Goal: Navigation & Orientation: Find specific page/section

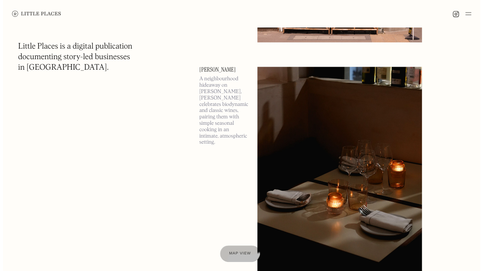
scroll to position [530, 0]
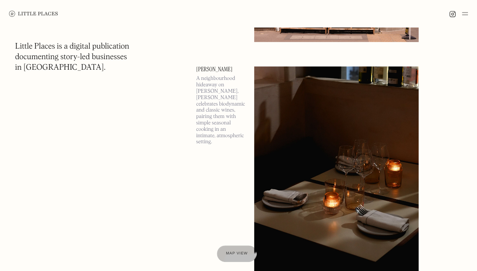
click at [220, 100] on p "A neighbourhood hideaway on Shad Thames, Luna celebrates biodynamic and classic…" at bounding box center [220, 110] width 49 height 70
click at [269, 123] on img at bounding box center [336, 185] width 164 height 238
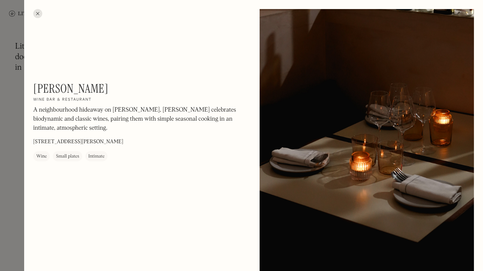
click at [38, 15] on div at bounding box center [37, 13] width 9 height 9
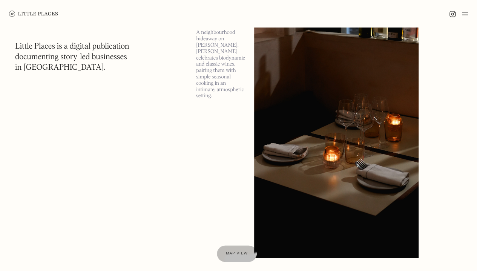
scroll to position [655, 0]
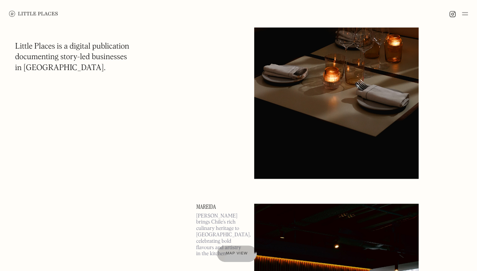
click at [470, 12] on div at bounding box center [238, 13] width 477 height 27
click at [465, 14] on img at bounding box center [465, 13] width 6 height 9
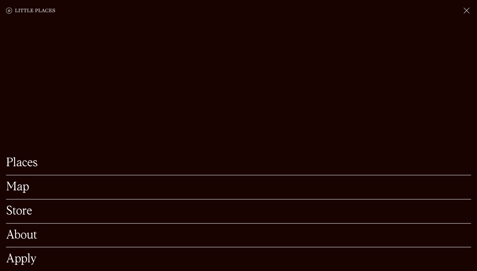
scroll to position [761, 0]
click at [26, 157] on link "Places" at bounding box center [238, 163] width 465 height 12
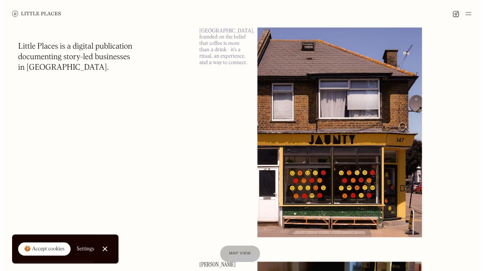
scroll to position [334, 0]
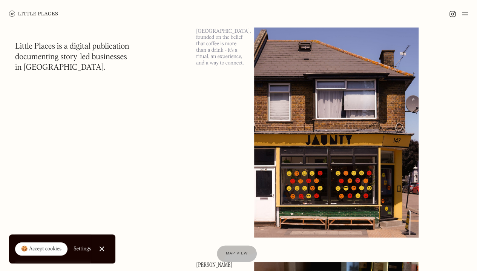
click at [102, 252] on link "Close Cookie Popup" at bounding box center [101, 248] width 15 height 15
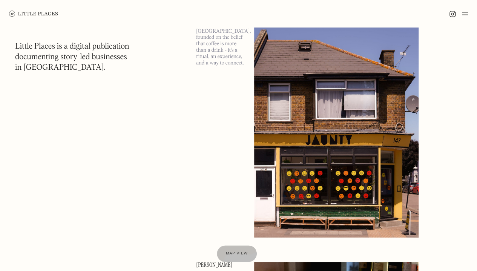
click at [330, 178] on img at bounding box center [336, 119] width 164 height 238
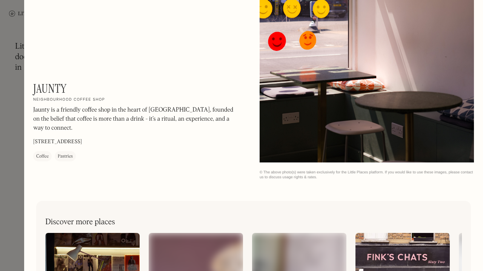
scroll to position [759, 0]
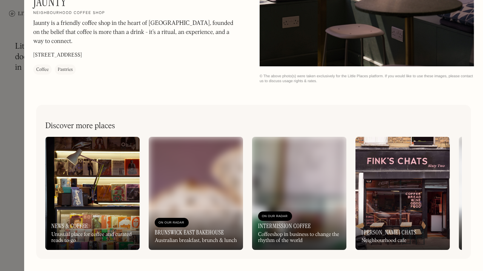
click at [116, 182] on img at bounding box center [92, 193] width 94 height 113
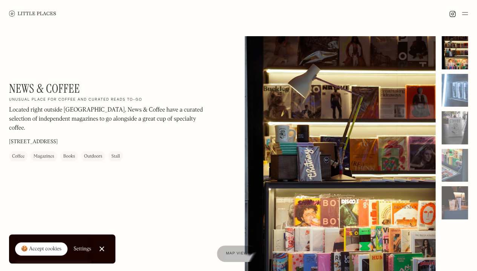
click at [464, 15] on img at bounding box center [465, 13] width 6 height 9
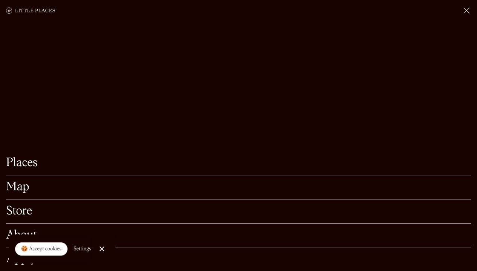
scroll to position [336, 0]
click at [106, 247] on link "Close Cookie Popup" at bounding box center [101, 248] width 15 height 15
click at [25, 253] on link "Apply" at bounding box center [238, 259] width 465 height 12
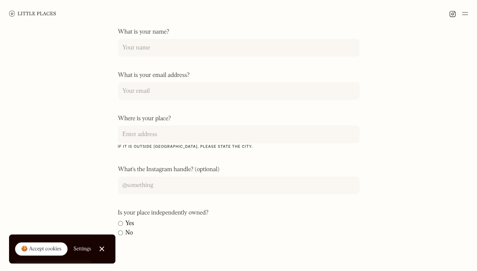
scroll to position [172, 0]
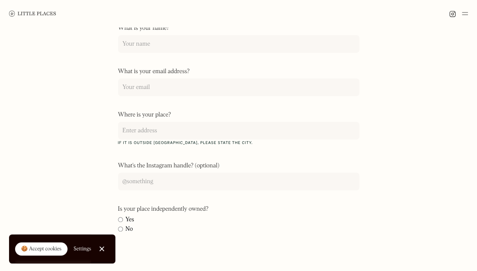
click at [101, 251] on div at bounding box center [101, 249] width 5 height 5
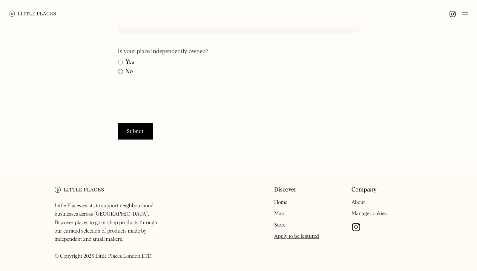
scroll to position [353, 0]
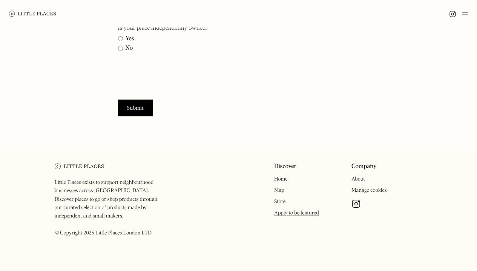
click at [277, 180] on link "Home" at bounding box center [280, 178] width 13 height 5
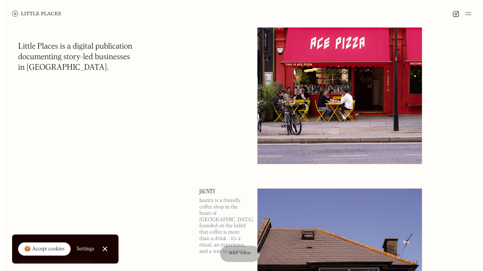
scroll to position [149, 0]
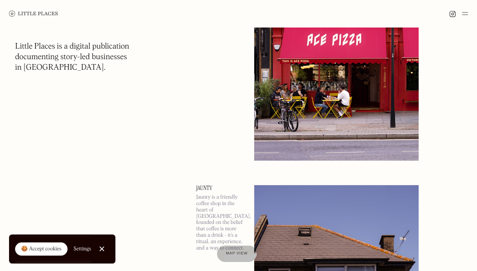
click at [265, 141] on img at bounding box center [336, 42] width 164 height 238
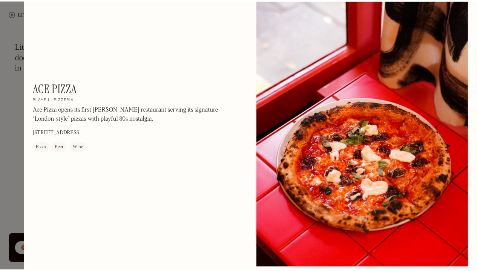
scroll to position [557, 0]
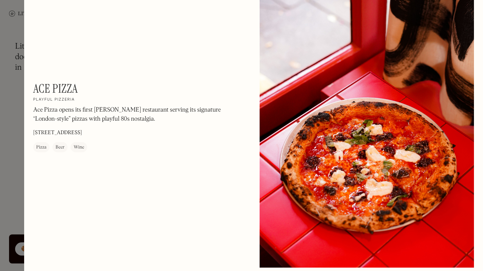
click at [11, 50] on div at bounding box center [241, 135] width 483 height 271
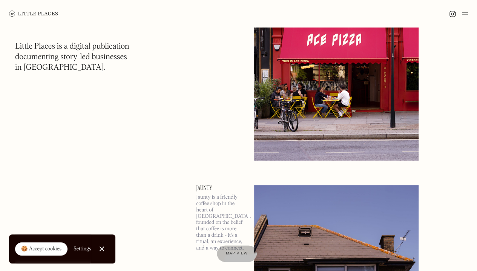
click at [104, 249] on link "Close Cookie Popup" at bounding box center [101, 248] width 15 height 15
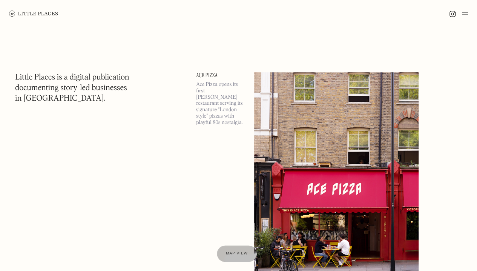
click at [453, 15] on img at bounding box center [452, 14] width 7 height 7
click at [463, 14] on img at bounding box center [465, 13] width 6 height 9
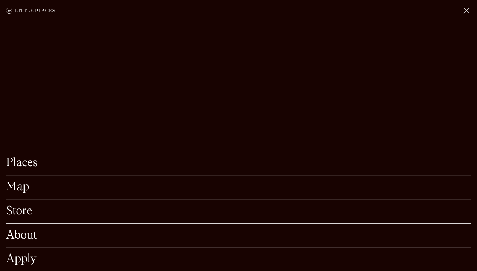
click at [173, 181] on link "Map" at bounding box center [238, 187] width 465 height 12
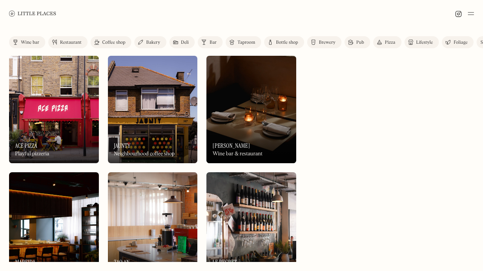
click at [153, 45] on div "Bakery" at bounding box center [153, 42] width 14 height 5
click at [115, 42] on div "Coffee shop" at bounding box center [113, 42] width 23 height 5
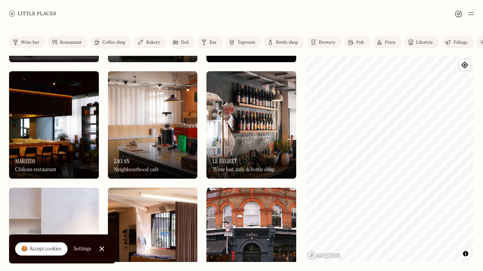
scroll to position [101, 0]
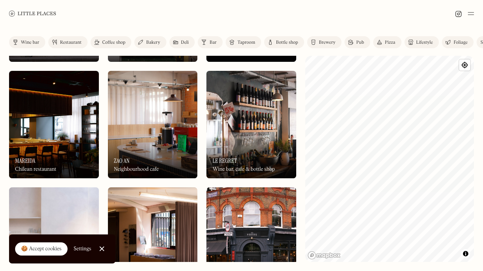
click at [241, 41] on div "Taproom" at bounding box center [246, 42] width 18 height 5
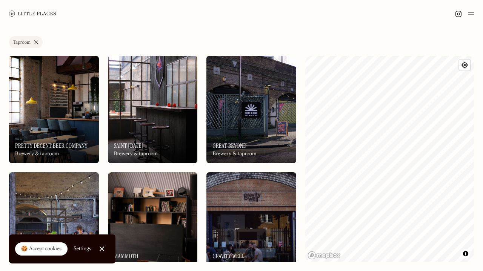
click at [85, 110] on img at bounding box center [54, 109] width 90 height 107
